Goal: Find specific page/section: Find specific page/section

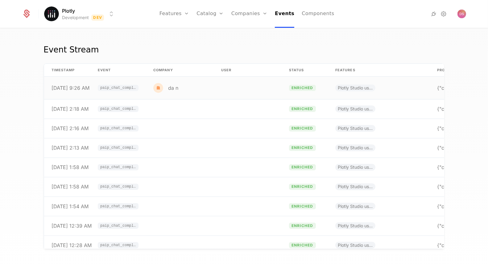
click at [173, 86] on div "da n" at bounding box center [173, 87] width 10 height 5
